Goal: Task Accomplishment & Management: Manage account settings

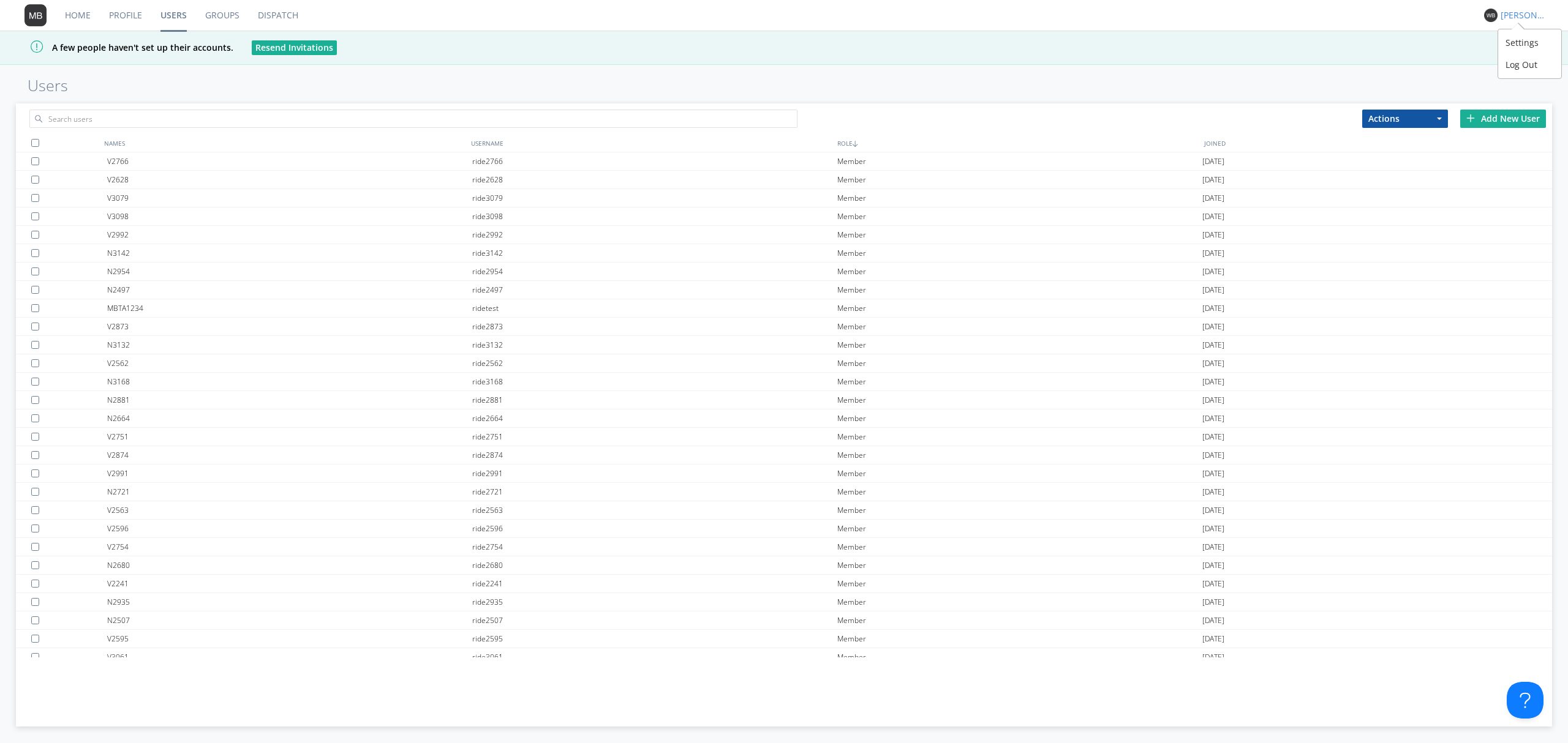
click at [1506, 13] on div "[PERSON_NAME]" at bounding box center [1523, 16] width 46 height 12
click at [1524, 65] on div "Log Out" at bounding box center [1530, 64] width 63 height 22
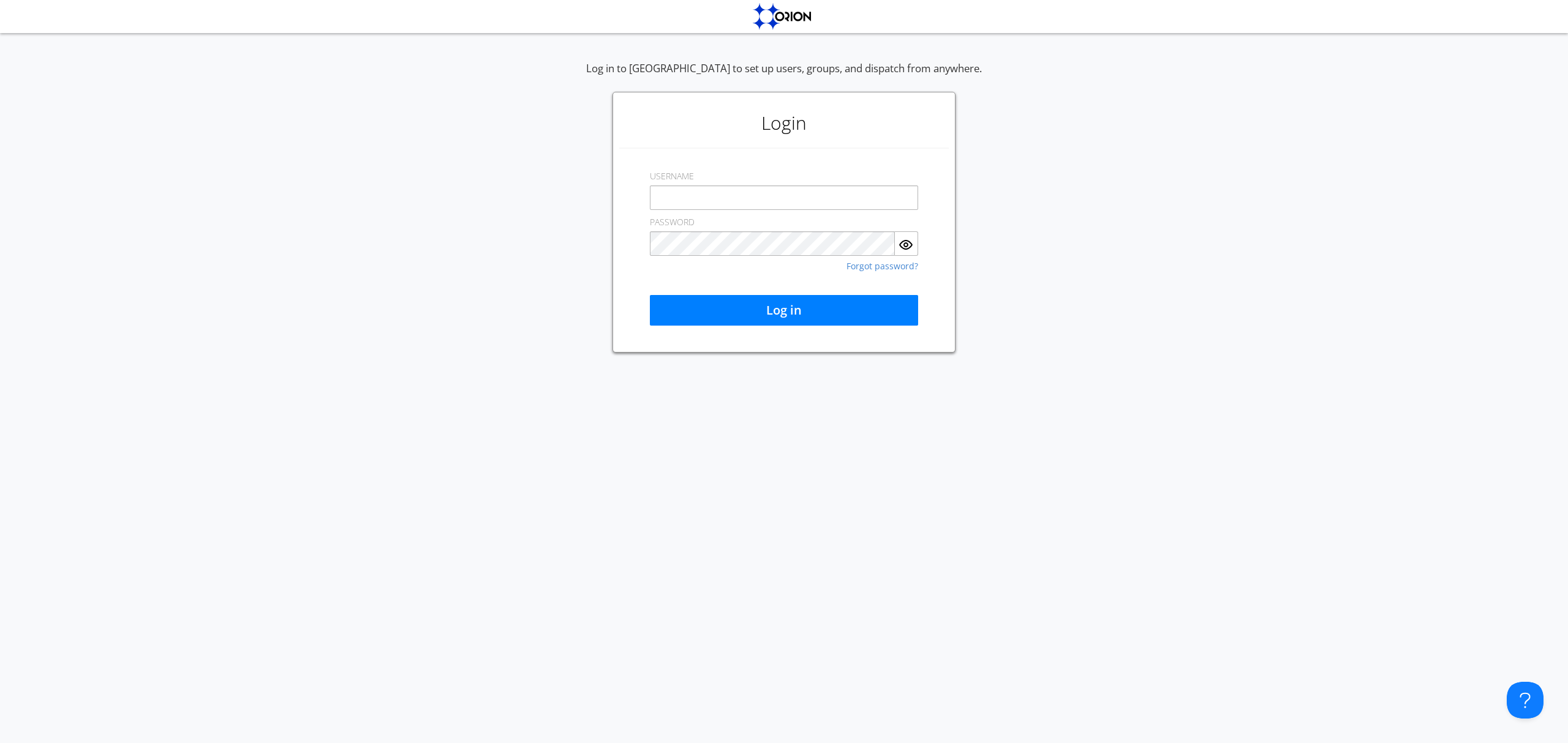
type input "Wilfred.byamukama@transdev.com"
